Goal: Transaction & Acquisition: Purchase product/service

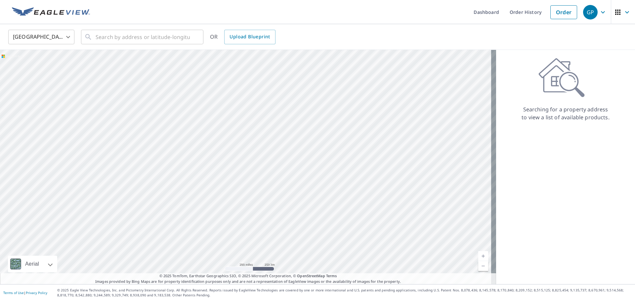
click at [68, 35] on body "GP GP Dashboard Order History Order GP United States US ​ ​ OR Upload Blueprint…" at bounding box center [317, 150] width 635 height 301
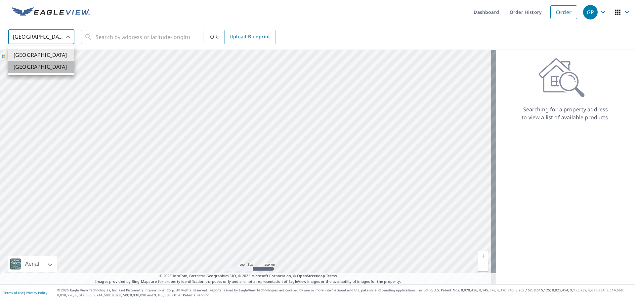
click at [49, 66] on li "[GEOGRAPHIC_DATA]" at bounding box center [41, 67] width 66 height 12
type input "CA"
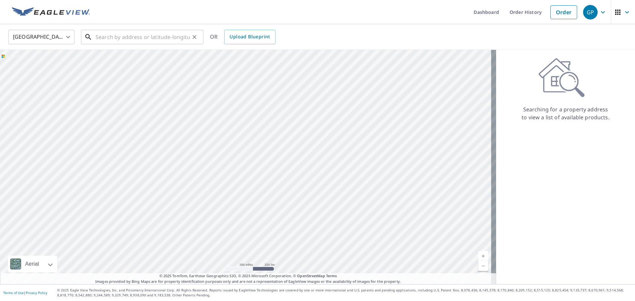
click at [107, 36] on input "text" at bounding box center [143, 37] width 94 height 19
paste input "[STREET_ADDRESS]"
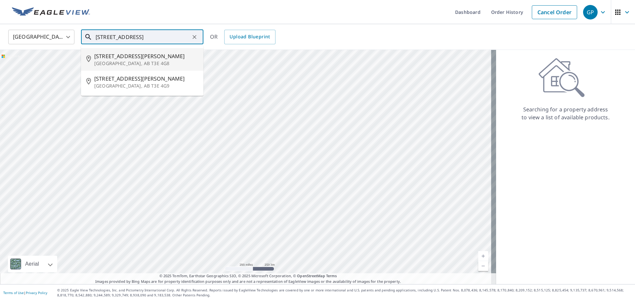
click at [116, 59] on span "[STREET_ADDRESS][PERSON_NAME]" at bounding box center [146, 56] width 104 height 8
type input "[STREET_ADDRESS][PERSON_NAME]"
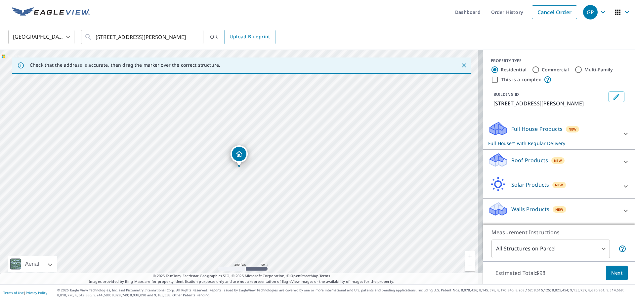
click at [513, 164] on p "Roof Products" at bounding box center [529, 160] width 37 height 8
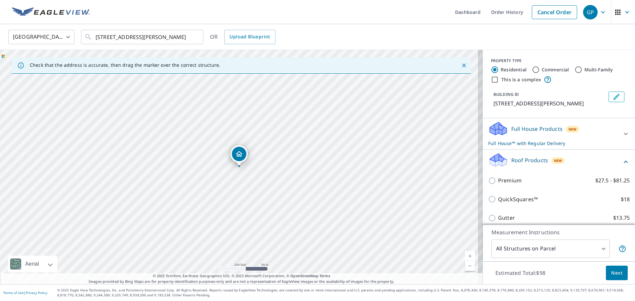
click at [521, 133] on p "Full House Products" at bounding box center [536, 129] width 51 height 8
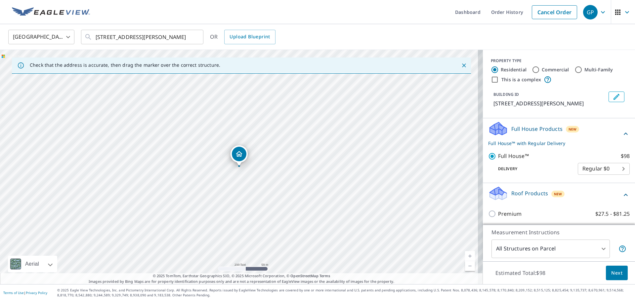
click at [528, 197] on p "Roof Products" at bounding box center [529, 193] width 37 height 8
click at [532, 197] on p "Roof Products" at bounding box center [529, 193] width 37 height 8
click at [611, 273] on span "Next" at bounding box center [616, 273] width 11 height 8
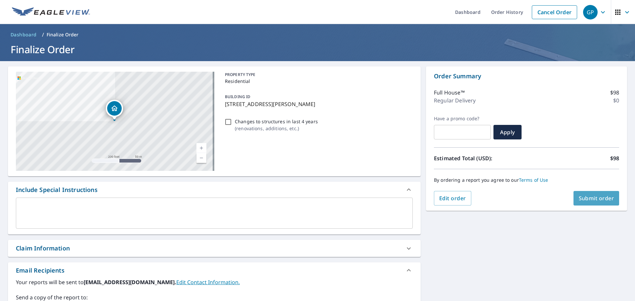
click at [593, 199] on span "Submit order" at bounding box center [595, 198] width 35 height 7
